Goal: Information Seeking & Learning: Learn about a topic

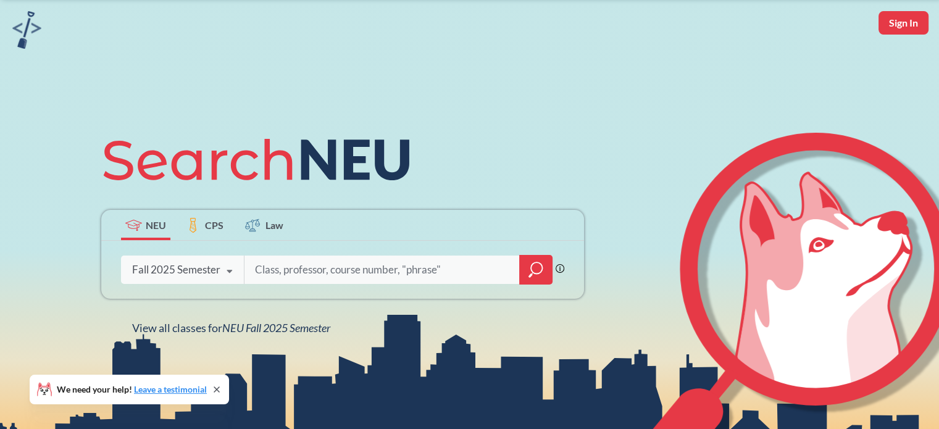
scroll to position [62, 0]
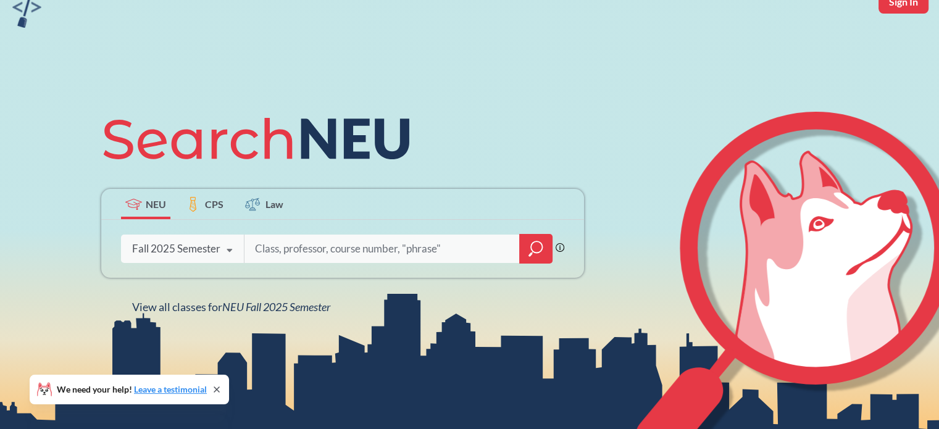
click at [348, 262] on div at bounding box center [398, 249] width 309 height 28
click at [348, 256] on input "search" at bounding box center [382, 249] width 257 height 26
type input "BUSN 1102"
click at [545, 253] on div at bounding box center [535, 249] width 33 height 30
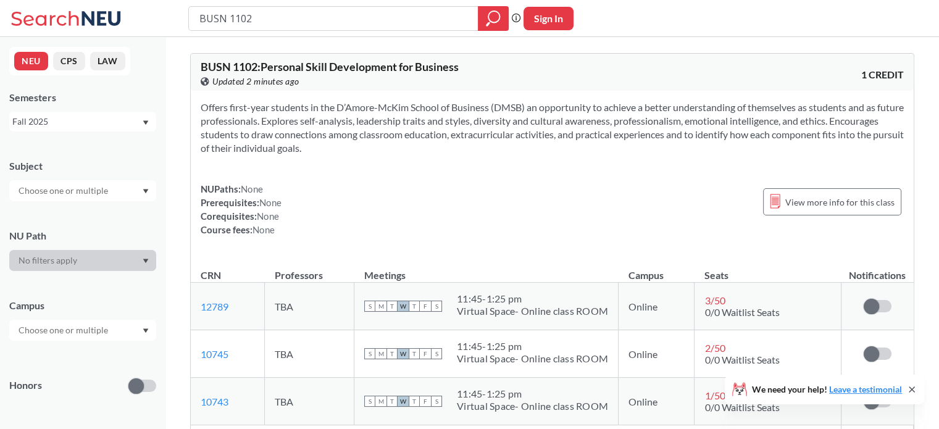
click at [139, 194] on div at bounding box center [82, 190] width 147 height 21
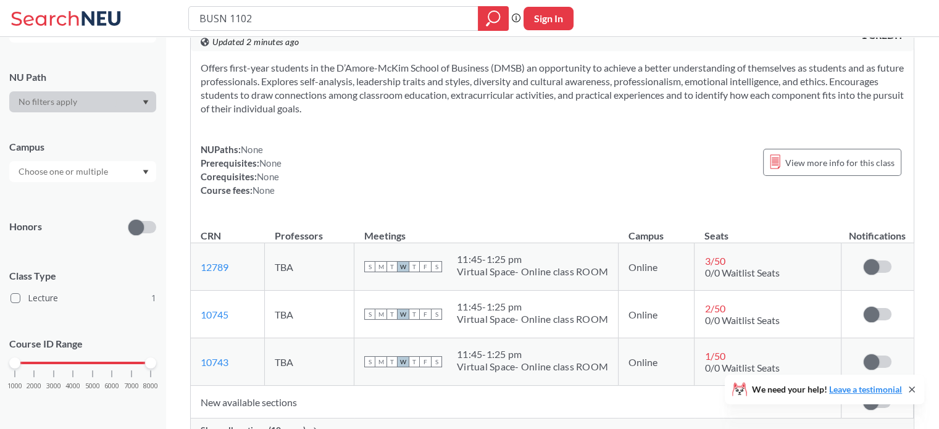
scroll to position [62, 0]
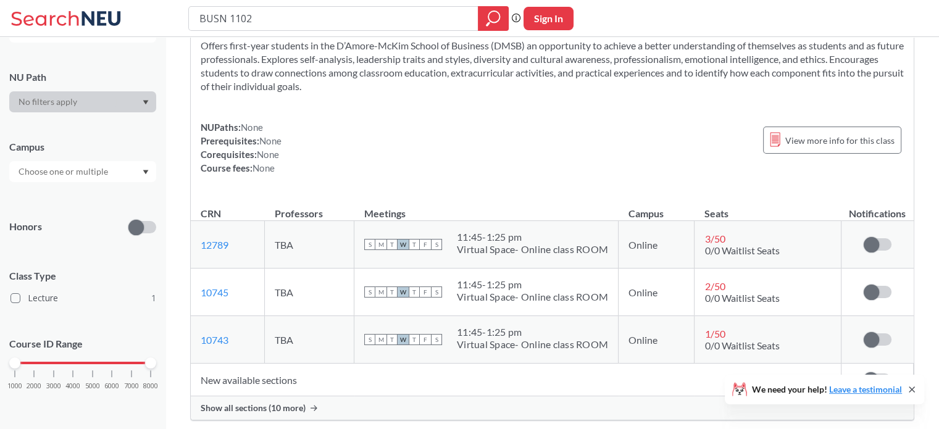
click at [65, 175] on input "text" at bounding box center [64, 171] width 104 height 15
click at [91, 167] on input "text" at bounding box center [64, 171] width 104 height 15
click at [105, 138] on div "Campus Online ( 1 )" at bounding box center [82, 155] width 147 height 54
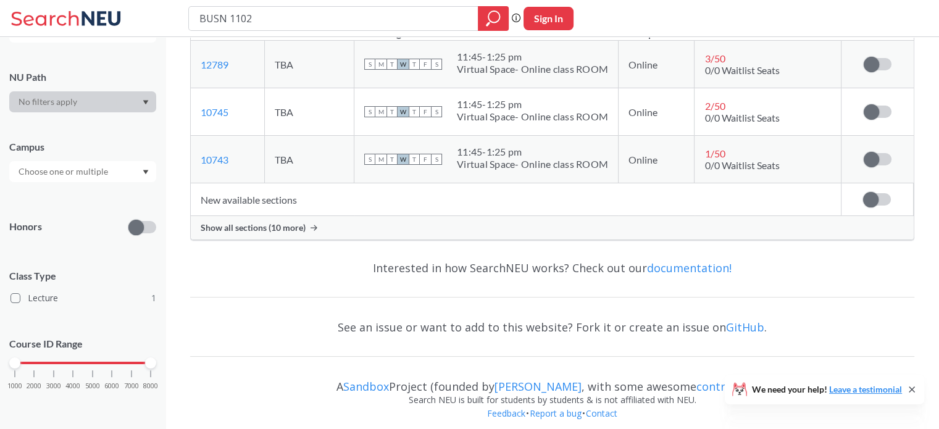
scroll to position [250, 0]
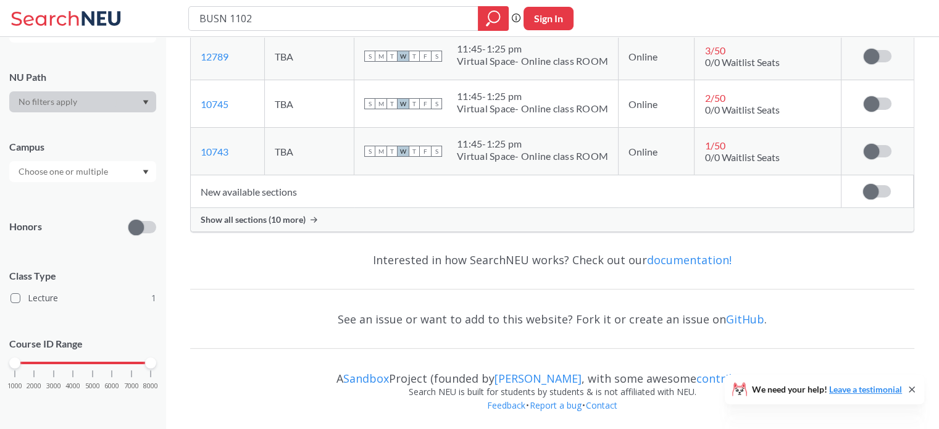
click at [268, 217] on span "Show all sections (10 more)" at bounding box center [253, 219] width 105 height 11
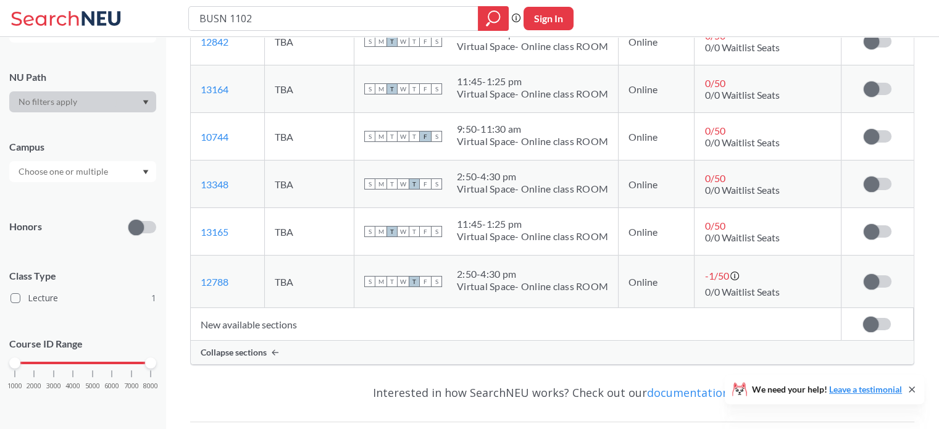
scroll to position [620, 0]
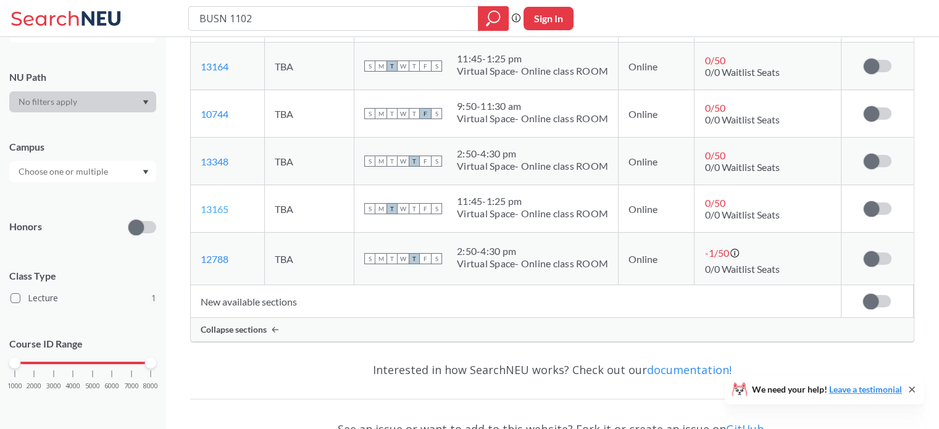
click at [215, 208] on link "13165" at bounding box center [215, 209] width 28 height 12
